Goal: Transaction & Acquisition: Purchase product/service

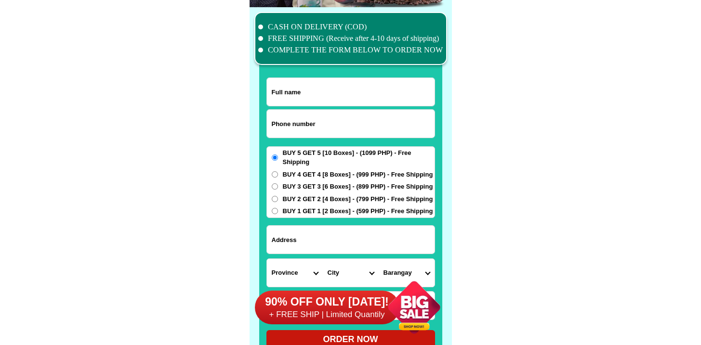
scroll to position [7489, 0]
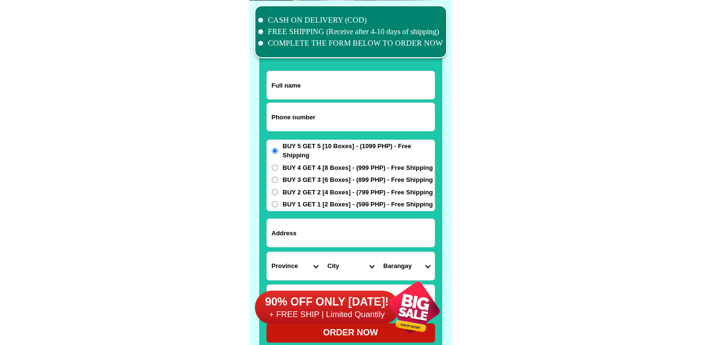
click at [328, 117] on input "Input phone_number" at bounding box center [351, 117] width 168 height 28
paste input "9617812580"
type input "09617812580"
click at [320, 98] on input "Input full_name" at bounding box center [351, 85] width 168 height 28
click at [327, 73] on input "Input full_name" at bounding box center [351, 85] width 168 height 28
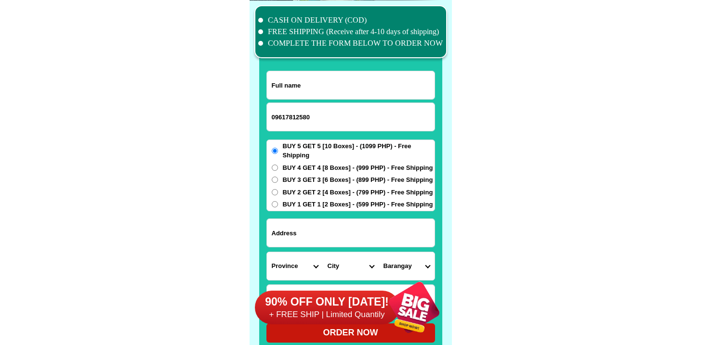
paste input "Josefa Jugo"
type input "Josefa Jugo"
click at [332, 228] on input "Input address" at bounding box center [351, 233] width 168 height 28
paste input "434 3rdblock Baltazar Street sagudbahley San fabian pangasinan"
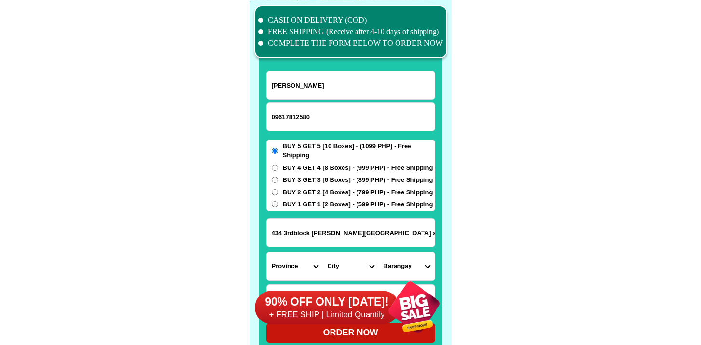
scroll to position [0, 34]
type input "434 3rdblock Baltazar Street sagudbahley San fabian pangasinan"
click at [294, 263] on select "Province [GEOGRAPHIC_DATA] [GEOGRAPHIC_DATA] [GEOGRAPHIC_DATA] [GEOGRAPHIC_DATA…" at bounding box center [295, 266] width 56 height 28
select select "63_247"
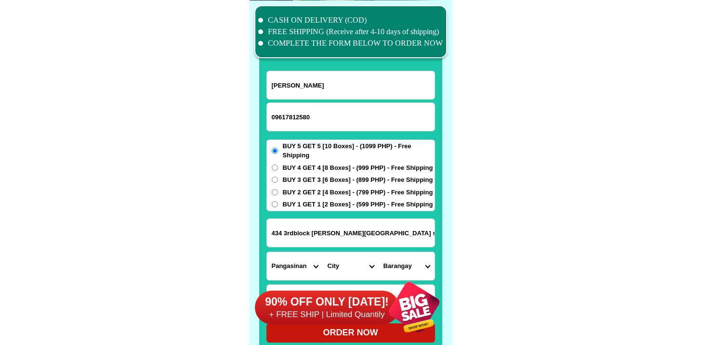
click at [267, 252] on select "Province [GEOGRAPHIC_DATA] [GEOGRAPHIC_DATA] [GEOGRAPHIC_DATA] [GEOGRAPHIC_DATA…" at bounding box center [295, 266] width 56 height 28
click at [344, 262] on select "City Agno Aguilar Alaminos-city Asingan Balungao Bani Basista Bautista Bayamban…" at bounding box center [351, 266] width 56 height 28
select select "63_2479574"
click at [323, 252] on select "City Agno Aguilar Alaminos-city Asingan Balungao Bani Basista Bautista Bayamban…" at bounding box center [351, 266] width 56 height 28
click at [359, 234] on input "434 3rdblock Baltazar Street sagudbahley San fabian pangasinan" at bounding box center [351, 233] width 168 height 28
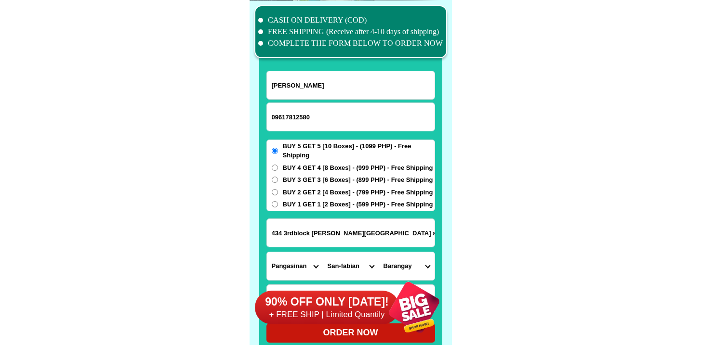
drag, startPoint x: 389, startPoint y: 227, endPoint x: 509, endPoint y: 229, distance: 120.0
click at [378, 227] on input "434 3rdblock Baltazar Street sagudbahley San fabian pangasinan" at bounding box center [351, 233] width 168 height 28
drag, startPoint x: 354, startPoint y: 234, endPoint x: 528, endPoint y: 240, distance: 175.0
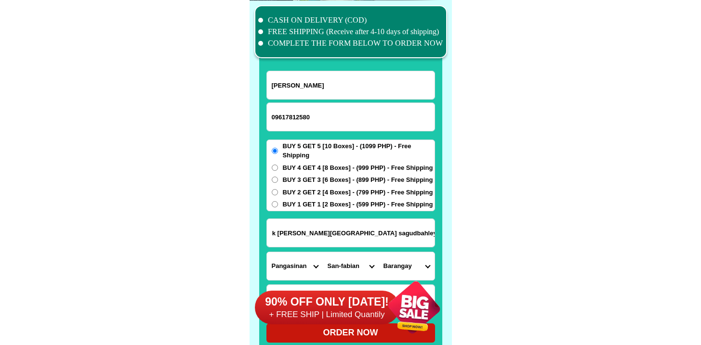
click at [413, 264] on select "Barangay Alacan Ambalangan-dalin Angio Anonang Aramal Bigbiga Binday Bolaoen Bo…" at bounding box center [407, 266] width 56 height 28
select select "63_24795742327"
click at [379, 252] on select "Barangay Alacan Ambalangan-dalin Angio Anonang Aramal Bigbiga Binday Bolaoen Bo…" at bounding box center [407, 266] width 56 height 28
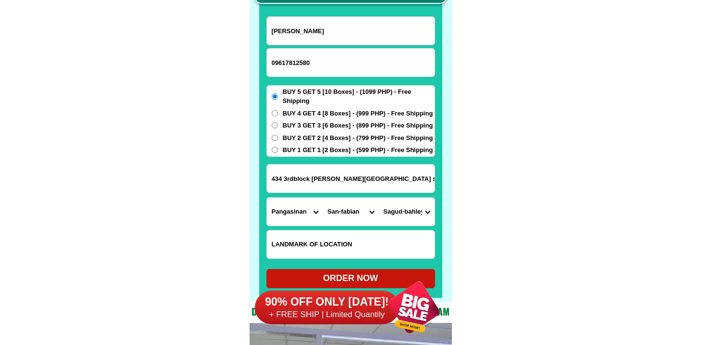
scroll to position [7575, 0]
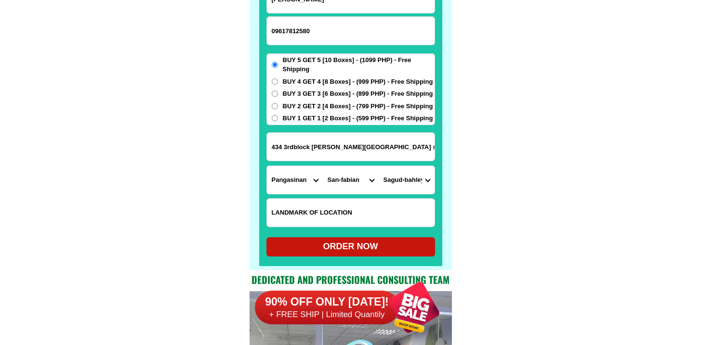
click at [326, 250] on div "ORDER NOW" at bounding box center [350, 246] width 169 height 13
type input "434 3rdblock Baltazar Street sagudbahley San fabian pangasinan"
radio input "true"
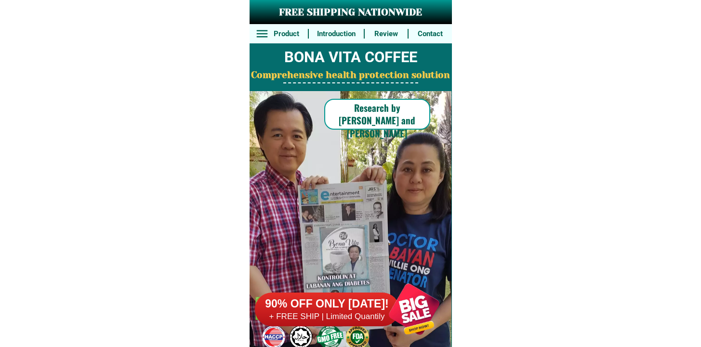
click at [358, 335] on div "90% OFF ONLY TODAY! + FREE SHIP | Limited Quantily" at bounding box center [353, 309] width 197 height 76
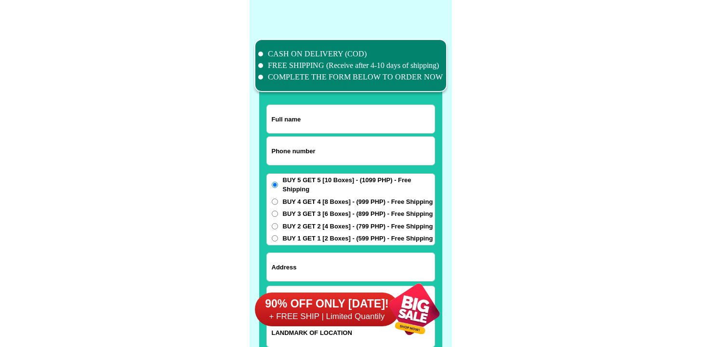
scroll to position [7489, 0]
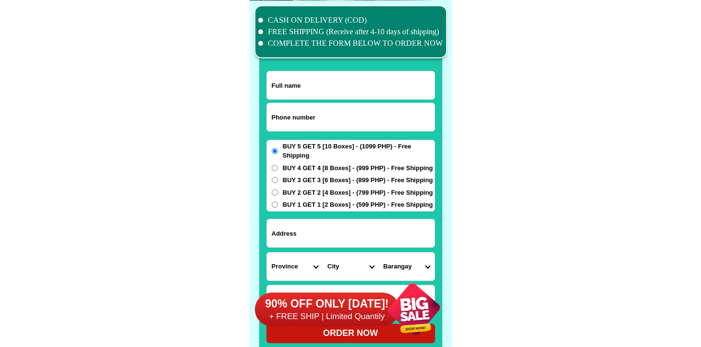
click at [351, 117] on input "Input phone_number" at bounding box center [351, 117] width 168 height 28
paste input "09328793007"
type input "09328793007"
click at [344, 85] on input "Input full_name" at bounding box center [351, 85] width 168 height 28
paste input "AMADA O. TAN"
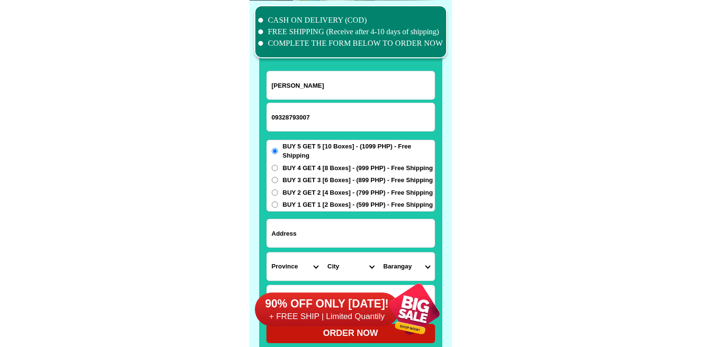
type input "AMADA O. TAN"
click at [335, 241] on input "Input address" at bounding box center [351, 233] width 168 height 28
paste input "sanroque st hipodromo cebu city""
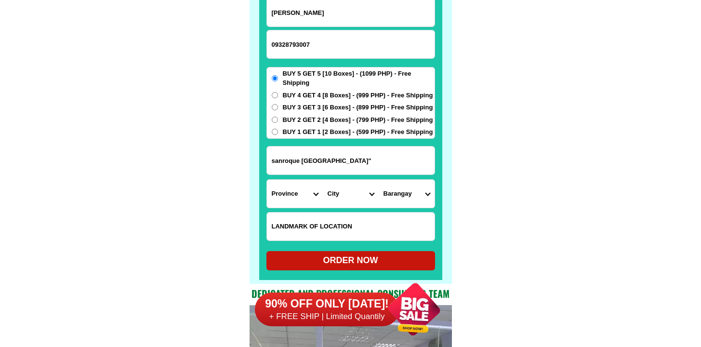
scroll to position [7576, 0]
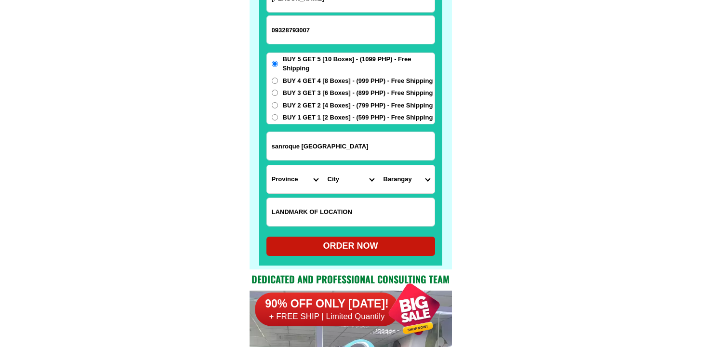
type input "sanroque st hipodromo cebu city"
click at [316, 188] on select "Province [GEOGRAPHIC_DATA] [GEOGRAPHIC_DATA] [GEOGRAPHIC_DATA] [GEOGRAPHIC_DATA…" at bounding box center [295, 179] width 56 height 28
select select "63_8"
click at [267, 165] on select "Province [GEOGRAPHIC_DATA] [GEOGRAPHIC_DATA] [GEOGRAPHIC_DATA] [GEOGRAPHIC_DATA…" at bounding box center [295, 179] width 56 height 28
click at [349, 173] on select "City Alcoy Aloguinsan Argao Asturias Badian Balamban Bantayan Barili Bogo-city …" at bounding box center [351, 179] width 56 height 28
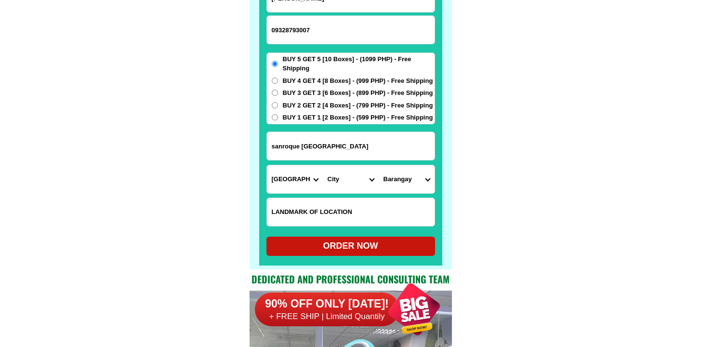
select select "63_865"
click at [323, 165] on select "City Alcoy Aloguinsan Argao Asturias Badian Balamban Bantayan Barili Bogo-city …" at bounding box center [351, 179] width 56 height 28
click at [406, 182] on select "Barangay Adlaon Agsungot Apas Babag Bacayan Banilad Basak pardo Basak san nicol…" at bounding box center [407, 179] width 56 height 28
select select "63_8658933"
click at [379, 165] on select "Barangay Adlaon Agsungot Apas Babag Bacayan Banilad Basak pardo Basak san nicol…" at bounding box center [407, 179] width 56 height 28
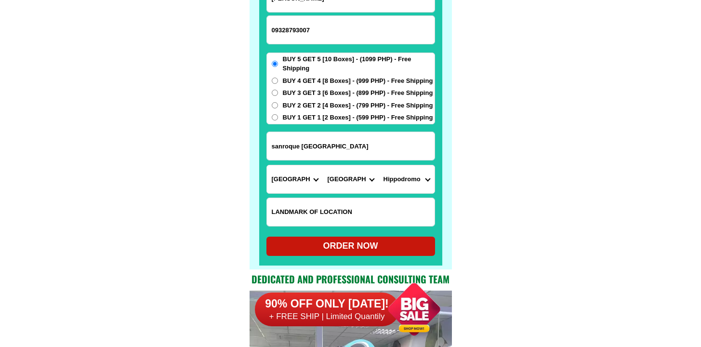
click at [369, 241] on div "ORDER NOW" at bounding box center [350, 245] width 169 height 13
radio input "true"
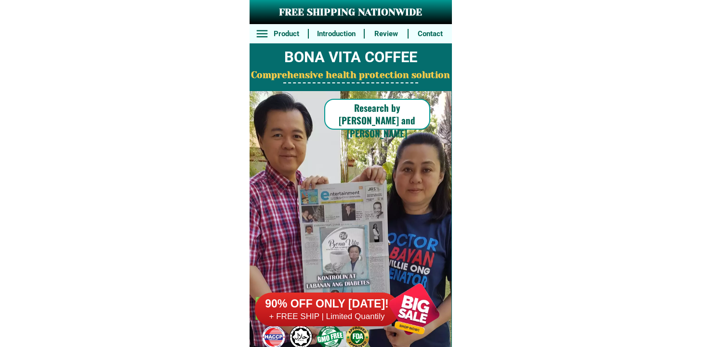
click at [344, 297] on h6 "90% OFF ONLY [DATE]!" at bounding box center [327, 304] width 145 height 14
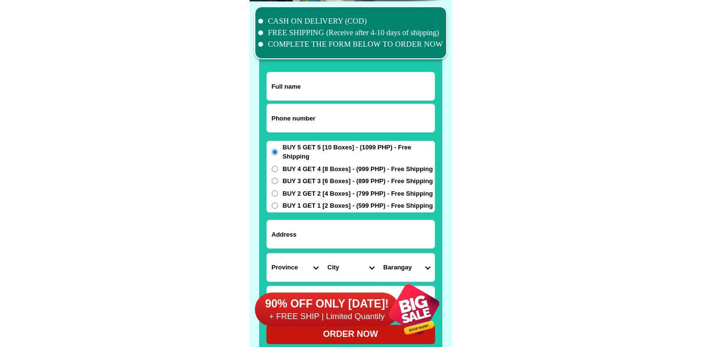
scroll to position [7489, 0]
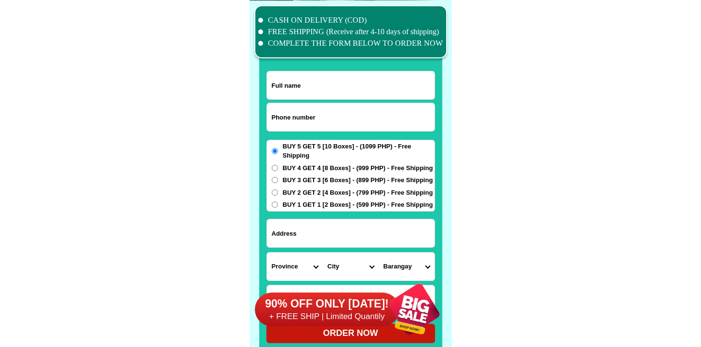
click at [315, 130] on input "Input phone_number" at bounding box center [351, 117] width 168 height 28
click at [302, 254] on select "Province [GEOGRAPHIC_DATA] [GEOGRAPHIC_DATA][PERSON_NAME][GEOGRAPHIC_DATA][GEOG…" at bounding box center [295, 266] width 56 height 28
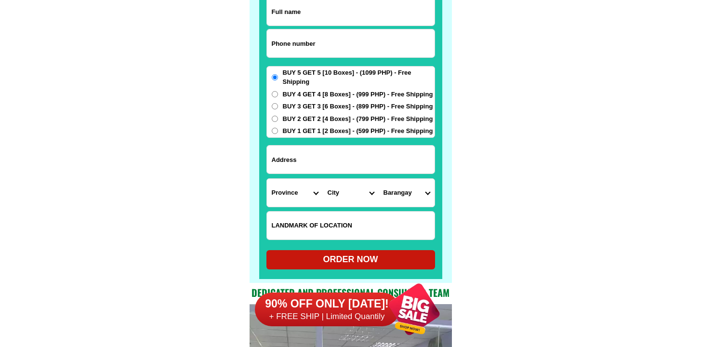
scroll to position [7614, 0]
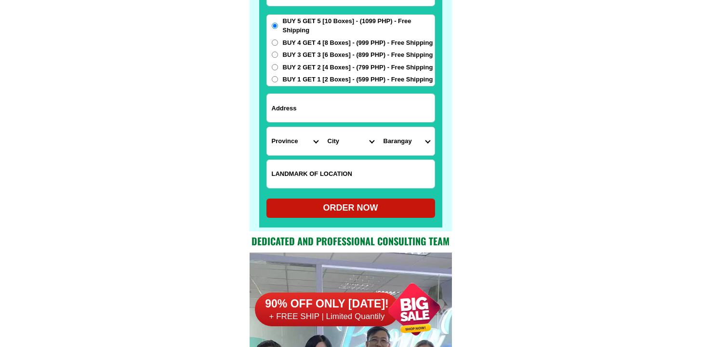
click at [328, 179] on input "Input LANDMARKOFLOCATION" at bounding box center [351, 174] width 168 height 28
paste input "09263716674"
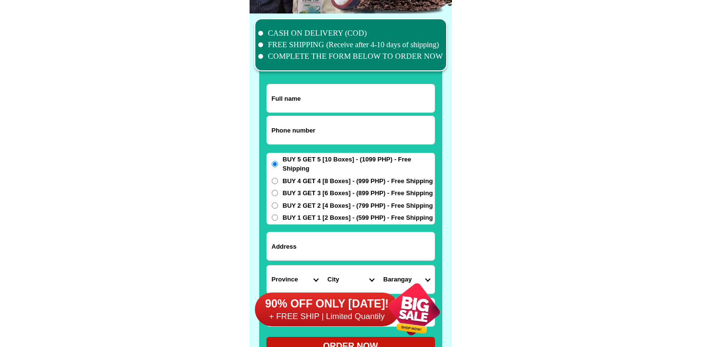
type input "09263716674"
click at [368, 108] on input "Input full_name" at bounding box center [351, 98] width 168 height 28
click at [302, 124] on input "Input phone_number" at bounding box center [351, 130] width 168 height 28
paste input "09263716674"
type input "09263716674"
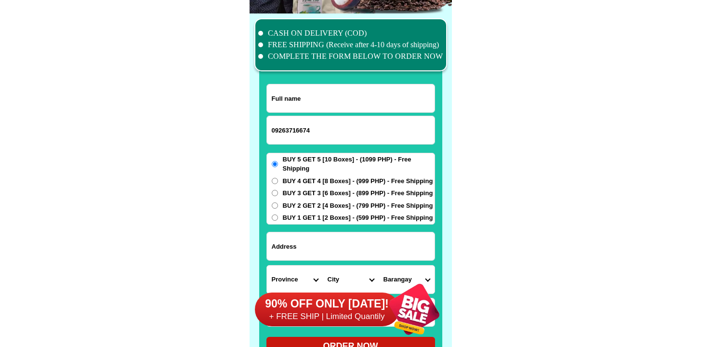
click at [335, 97] on input "Input full_name" at bounding box center [351, 98] width 168 height 28
paste input "REYNALDO PALIGUTAN"
type input "REYNALDO PALIGUTAN"
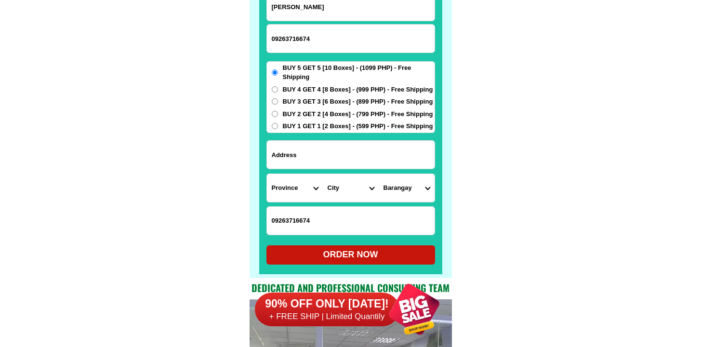
scroll to position [7611, 0]
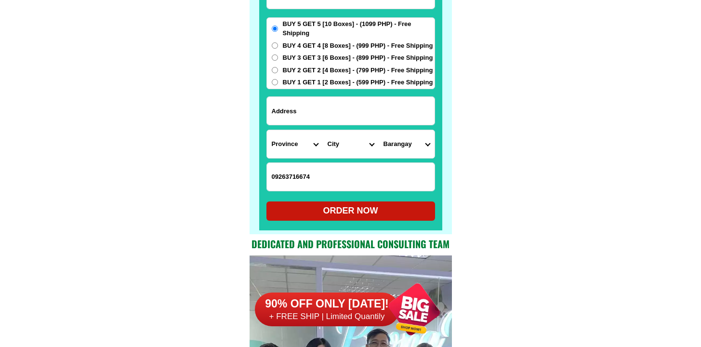
click at [333, 182] on input "09263716674" at bounding box center [351, 177] width 168 height 28
click at [333, 181] on input "09263716674" at bounding box center [351, 177] width 168 height 28
paste input "Wesþside of Barangay Gym Bliss"
type input "Wesþside of Barangay Gym Bliss"
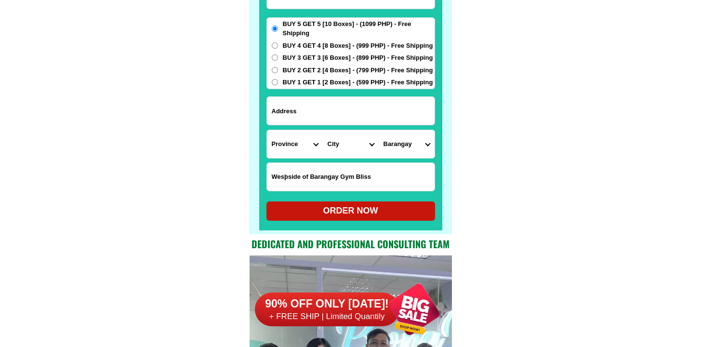
click at [350, 89] on form "REYNALDO PALIGUTAN 09263716674 ORDER NOW Province Abra Agusan-del-norte Agusan-…" at bounding box center [350, 84] width 169 height 272
click at [349, 103] on input "Input address" at bounding box center [351, 111] width 168 height 28
paste input "Barangay Siblong, Sitio Bliss, Bucay, ABRA"
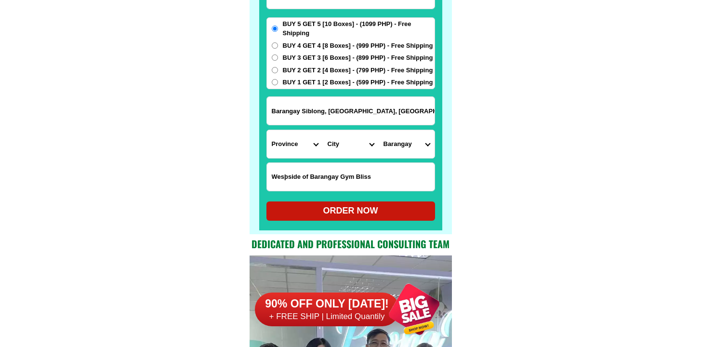
type input "Barangay Siblong, Sitio Bliss, Bucay, ABRA"
click at [298, 147] on select "Province [GEOGRAPHIC_DATA] [GEOGRAPHIC_DATA] [GEOGRAPHIC_DATA] [GEOGRAPHIC_DATA…" at bounding box center [295, 144] width 56 height 28
select select "63_598"
click at [267, 130] on select "Province [GEOGRAPHIC_DATA] [GEOGRAPHIC_DATA] [GEOGRAPHIC_DATA] [GEOGRAPHIC_DATA…" at bounding box center [295, 144] width 56 height 28
click at [376, 140] on select "City" at bounding box center [351, 144] width 56 height 28
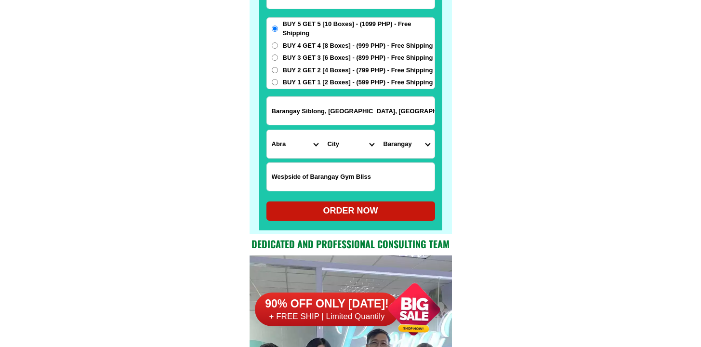
select select "63_5982626"
click at [323, 130] on select "City Abra-dolores Abra-la-paz Abra-pilar Abra-san-isidro Abra-san-juan Abra-san…" at bounding box center [351, 144] width 56 height 28
click at [406, 143] on select "Barangay Abang Bangbangcag Bangcagan Banglolao Bugbog Calao Dugong Labon Layuga…" at bounding box center [407, 144] width 56 height 28
select select "63_598262650267"
click at [379, 130] on select "Barangay Abang Bangbangcag Bangcagan Banglolao Bugbog Calao Dugong Labon Layuga…" at bounding box center [407, 144] width 56 height 28
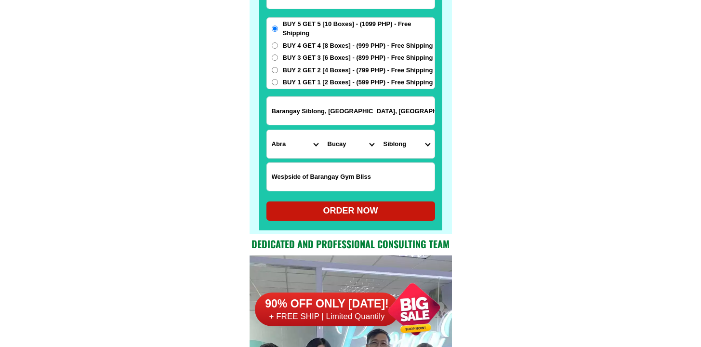
click at [349, 195] on form "REYNALDO PALIGUTAN 09263716674 ORDER NOW Barangay Siblong, Sitio Bliss, Bucay, …" at bounding box center [350, 84] width 169 height 272
click at [333, 209] on div "ORDER NOW" at bounding box center [350, 210] width 169 height 13
radio input "true"
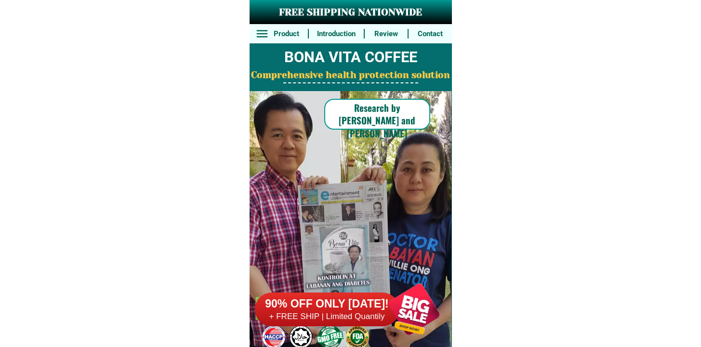
click at [364, 295] on div at bounding box center [327, 309] width 145 height 34
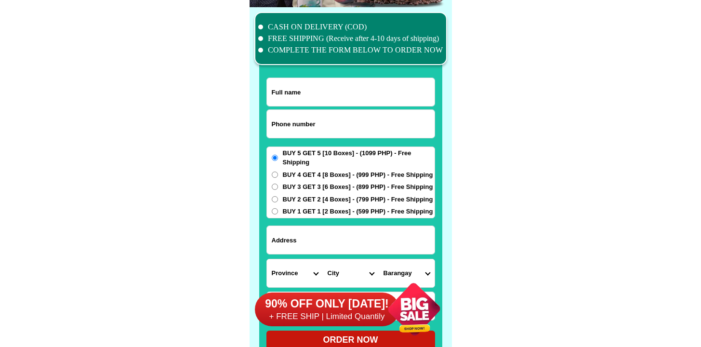
scroll to position [7489, 0]
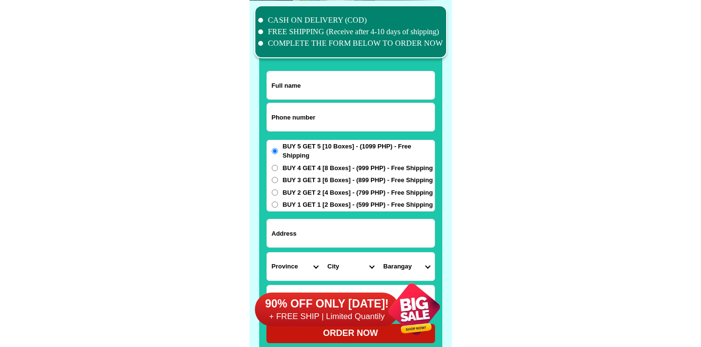
click at [329, 115] on input "Input phone_number" at bounding box center [351, 117] width 168 height 28
paste input "1639194576787"
click at [275, 115] on input "1639194576787" at bounding box center [351, 117] width 168 height 28
type input "639194576787"
click at [317, 89] on input "Input full_name" at bounding box center [351, 85] width 168 height 28
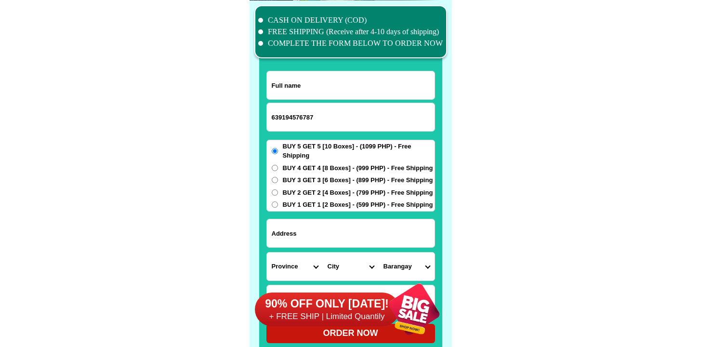
click at [303, 98] on input "Input full_name" at bounding box center [351, 85] width 168 height 28
paste input "Ermie Cubelo"
type input "Ermie Cubelo"
click at [333, 239] on input "Input address" at bounding box center [351, 233] width 168 height 28
paste input "Grandiosa blk 11 lot 23"
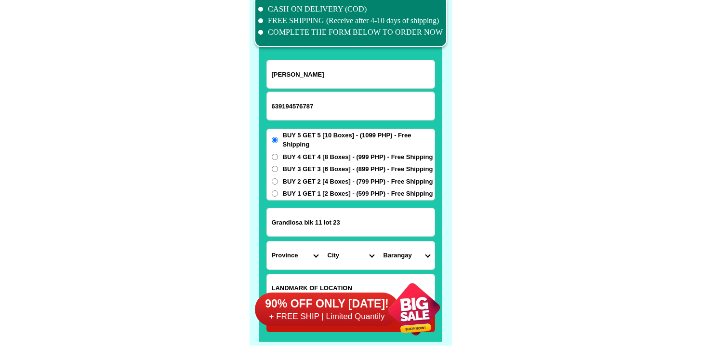
scroll to position [7516, 0]
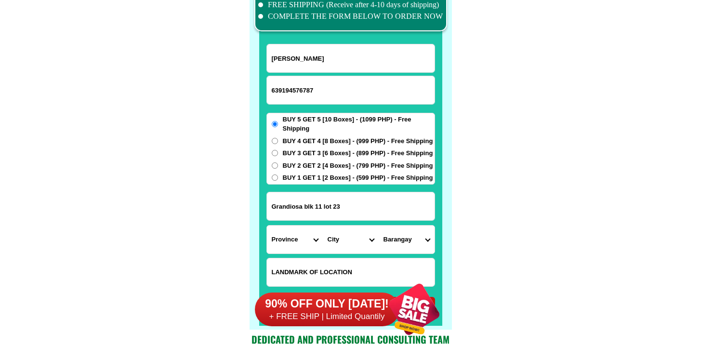
type input "Grandiosa blk 11 lot 23"
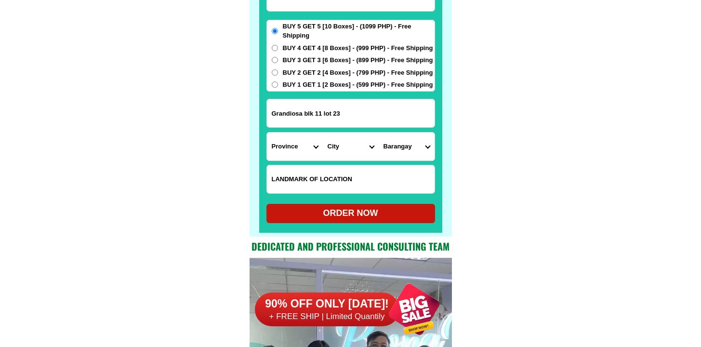
scroll to position [7611, 0]
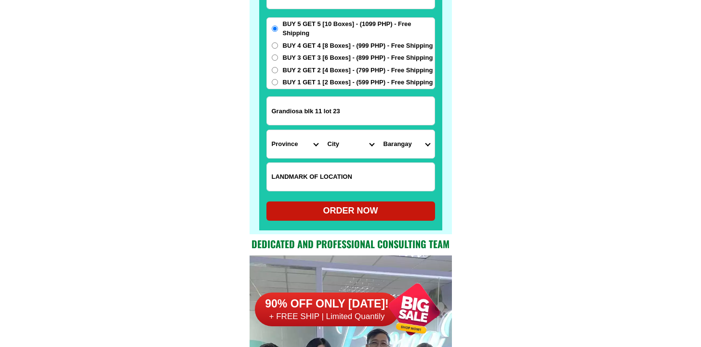
click at [293, 145] on select "Province [GEOGRAPHIC_DATA] [GEOGRAPHIC_DATA] [GEOGRAPHIC_DATA] [GEOGRAPHIC_DATA…" at bounding box center [295, 144] width 56 height 28
select select "63_826"
click at [267, 130] on select "Province [GEOGRAPHIC_DATA] [GEOGRAPHIC_DATA] [GEOGRAPHIC_DATA] [GEOGRAPHIC_DATA…" at bounding box center [295, 144] width 56 height 28
click at [347, 155] on select "City Alfonso Amadeo Bacoor Carmona Cavite-city Cavite-magallanes Cavite-rosario…" at bounding box center [351, 144] width 56 height 28
select select "63_8267003"
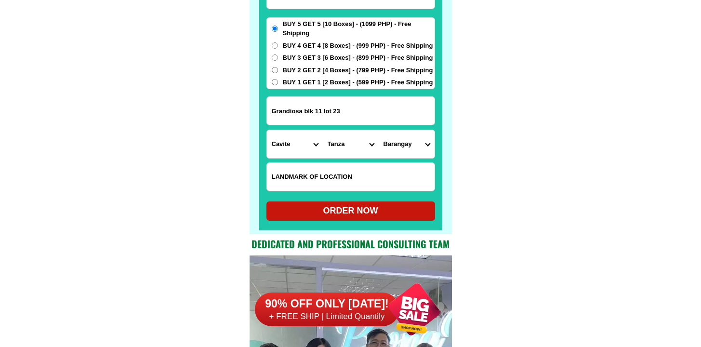
click at [323, 130] on select "City Alfonso Amadeo Bacoor Carmona Cavite-city Cavite-magallanes Cavite-rosario…" at bounding box center [351, 144] width 56 height 28
click at [398, 134] on select "Barangay Amaya i Amaya ii Amaya iii Amaya iv Amaya v Amaya vi Amaya vii Bagtas …" at bounding box center [407, 144] width 56 height 28
select select "63_82670033067"
click at [379, 130] on select "Barangay Amaya i Amaya ii Amaya iii Amaya iv Amaya v Amaya vi Amaya vii Bagtas …" at bounding box center [407, 144] width 56 height 28
click at [348, 205] on div "ORDER NOW" at bounding box center [350, 210] width 169 height 13
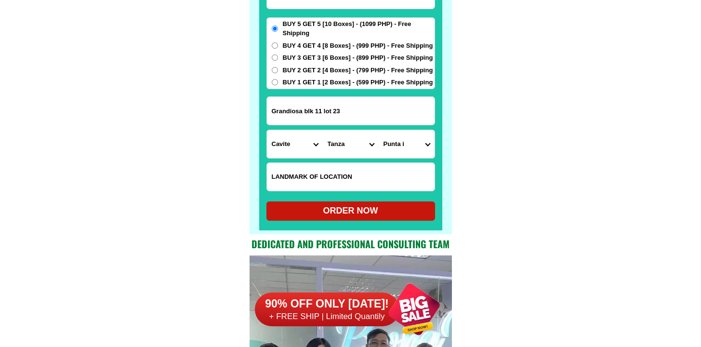
radio input "true"
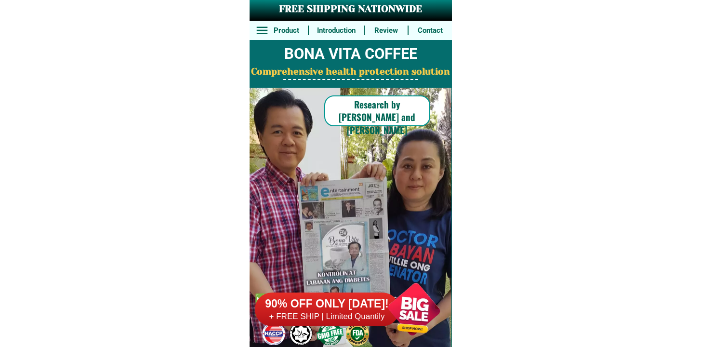
click at [304, 306] on h6 "90% OFF ONLY [DATE]!" at bounding box center [327, 304] width 145 height 14
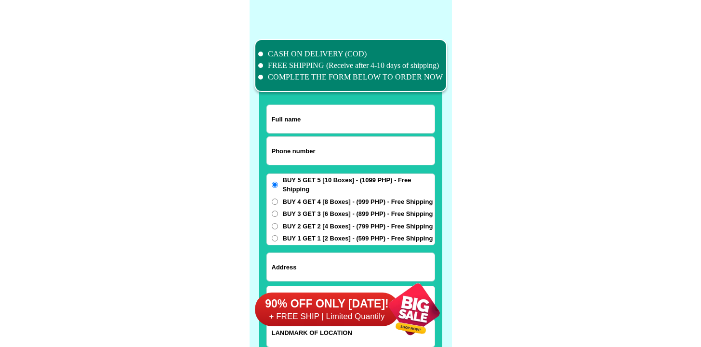
scroll to position [7489, 0]
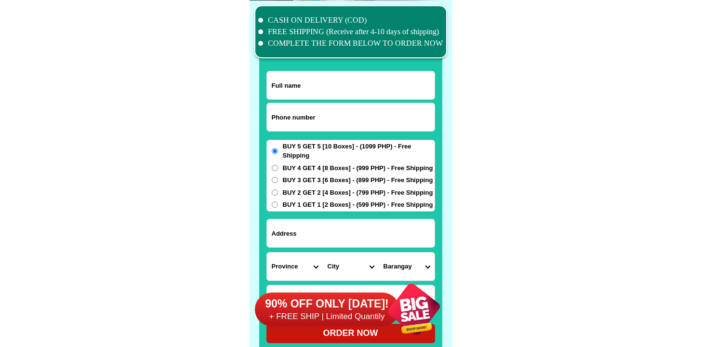
click at [284, 125] on input "Input phone_number" at bounding box center [351, 117] width 168 height 28
paste input "09614911951"
type input "09614911951"
click at [336, 90] on input "Input full_name" at bounding box center [351, 85] width 168 height 28
paste input "Dhezavee. [PERSON_NAME]"
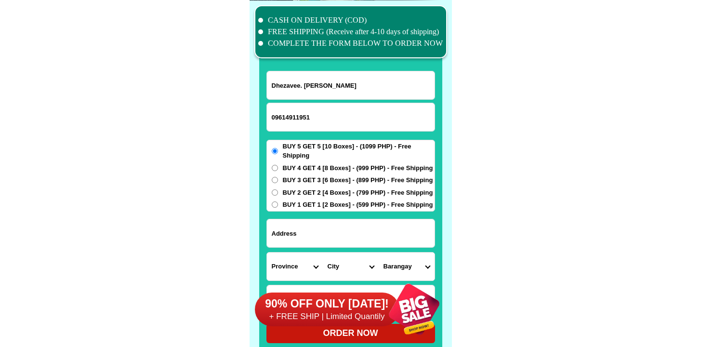
type input "Dhezavee. [PERSON_NAME]"
click at [348, 223] on input "Input address" at bounding box center [351, 233] width 168 height 28
paste input "34. Int. B. Balacbac. Sto. [PERSON_NAME]. Proper. [GEOGRAPHIC_DATA]. City. [GEO…"
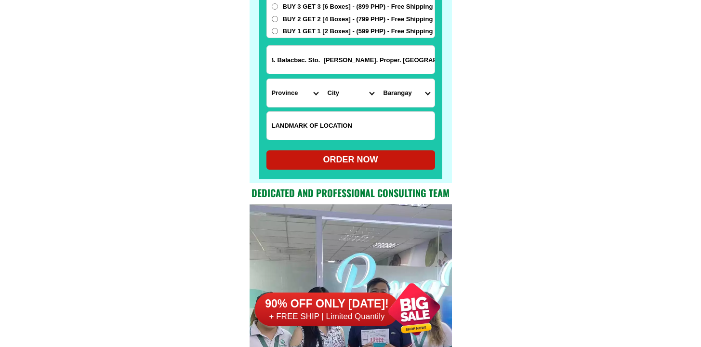
scroll to position [7662, 0]
type input "34. Int. B. Balacbac. Sto. [PERSON_NAME]. Proper. [GEOGRAPHIC_DATA]. City. [GEO…"
click at [293, 103] on select "Province [GEOGRAPHIC_DATA] [GEOGRAPHIC_DATA] [GEOGRAPHIC_DATA] [GEOGRAPHIC_DATA…" at bounding box center [295, 93] width 56 height 28
select select "63_695"
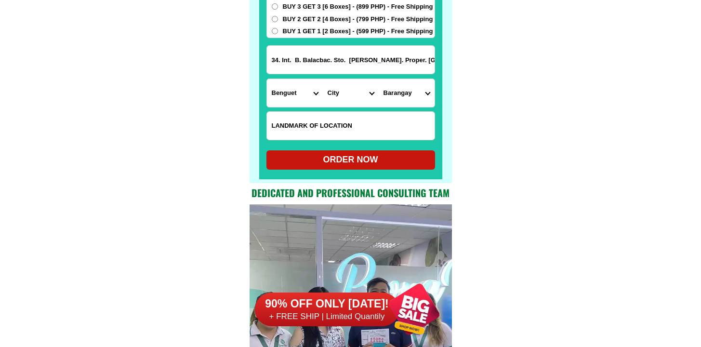
click at [267, 79] on select "Province [GEOGRAPHIC_DATA] [GEOGRAPHIC_DATA] [GEOGRAPHIC_DATA] [GEOGRAPHIC_DATA…" at bounding box center [295, 93] width 56 height 28
click at [331, 90] on select "City Atok [GEOGRAPHIC_DATA]-city [GEOGRAPHIC_DATA] [GEOGRAPHIC_DATA] Buguias It…" at bounding box center [351, 93] width 56 height 28
select select "63_6951986"
click at [323, 79] on select "City Atok [GEOGRAPHIC_DATA]-city [GEOGRAPHIC_DATA] [GEOGRAPHIC_DATA] Buguias It…" at bounding box center [351, 93] width 56 height 28
click at [409, 93] on select "Barangay [PERSON_NAME][GEOGRAPHIC_DATA] (abcr) [GEOGRAPHIC_DATA][PERSON_NAME][G…" at bounding box center [407, 93] width 56 height 28
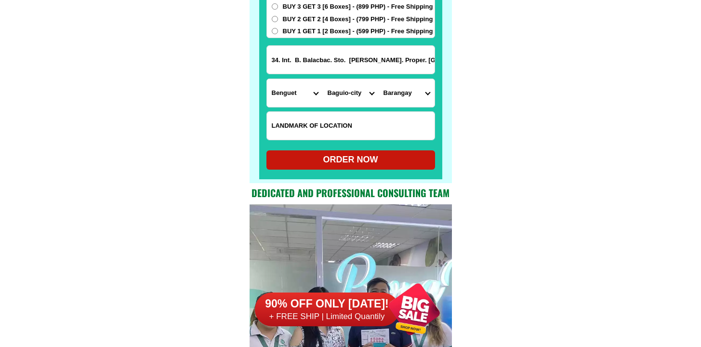
select select "63_695198654029"
click at [379, 79] on select "Barangay [PERSON_NAME][GEOGRAPHIC_DATA] (abcr) [GEOGRAPHIC_DATA][PERSON_NAME][G…" at bounding box center [407, 93] width 56 height 28
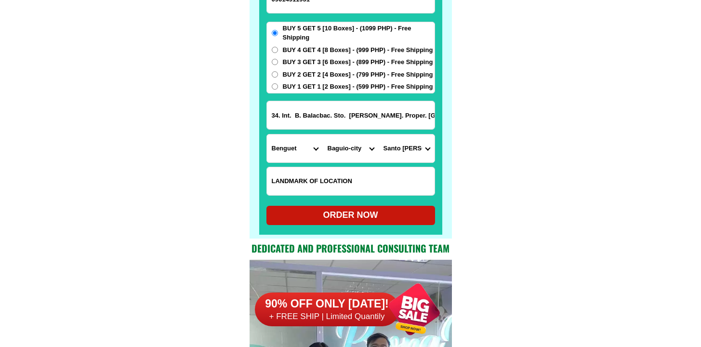
scroll to position [7555, 0]
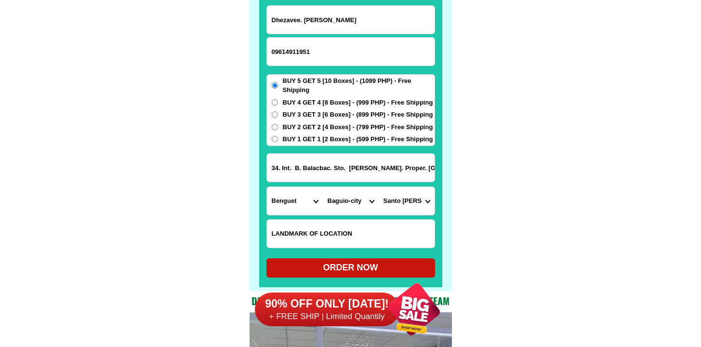
click at [379, 260] on div "ORDER NOW" at bounding box center [350, 267] width 169 height 19
radio input "true"
